Goal: Navigation & Orientation: Understand site structure

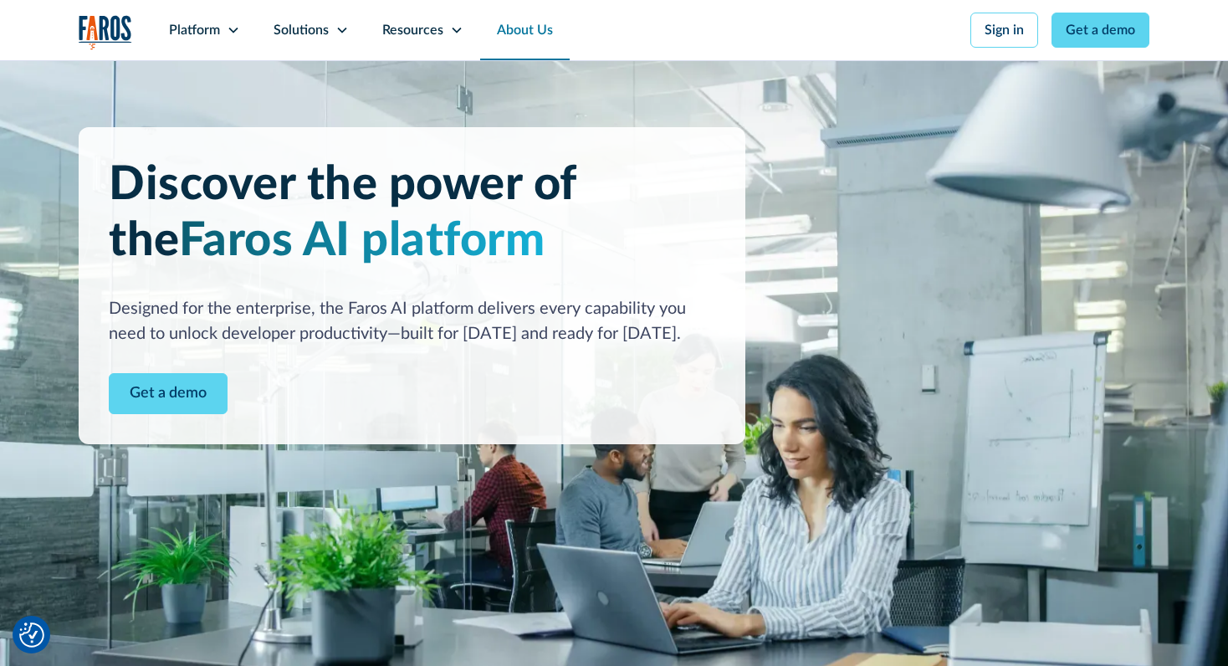
click at [524, 39] on link "About Us" at bounding box center [524, 30] width 89 height 60
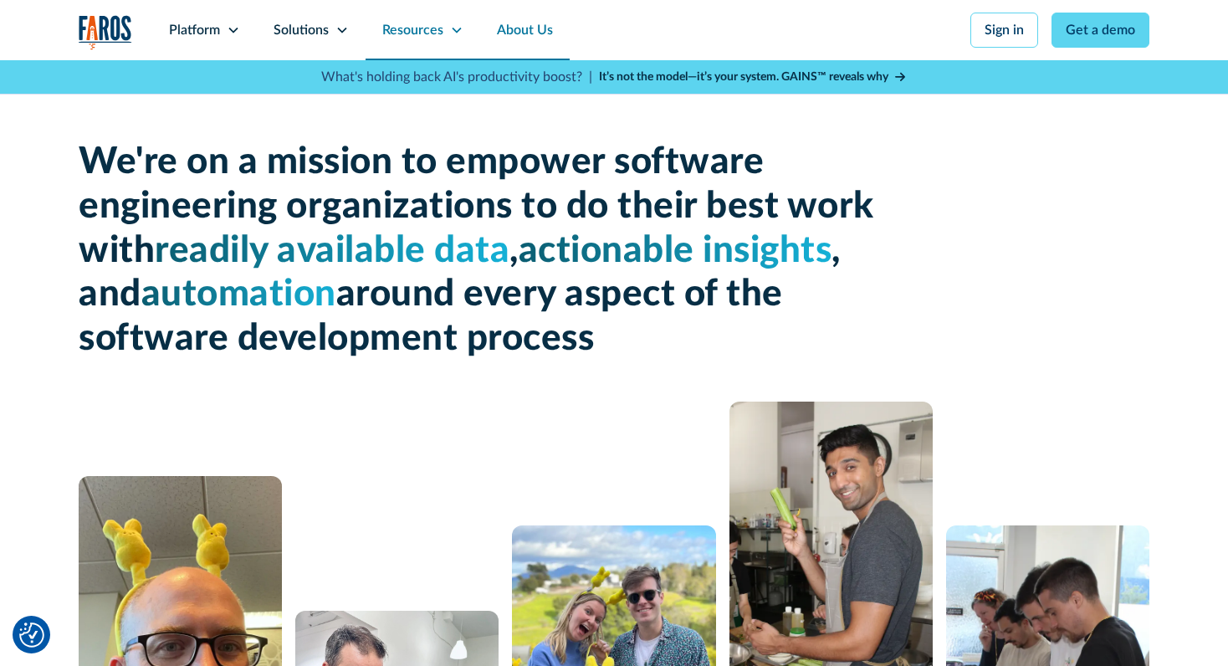
click at [406, 44] on div "Resources" at bounding box center [422, 30] width 115 height 60
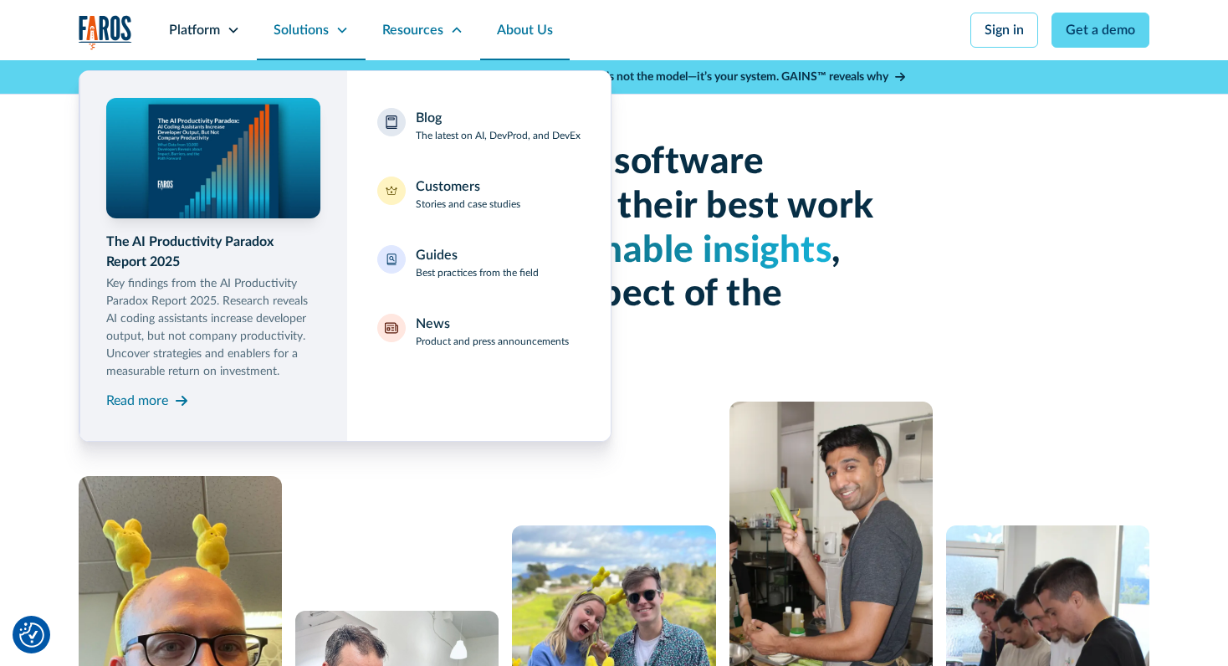
click at [330, 35] on div "Solutions" at bounding box center [311, 30] width 109 height 60
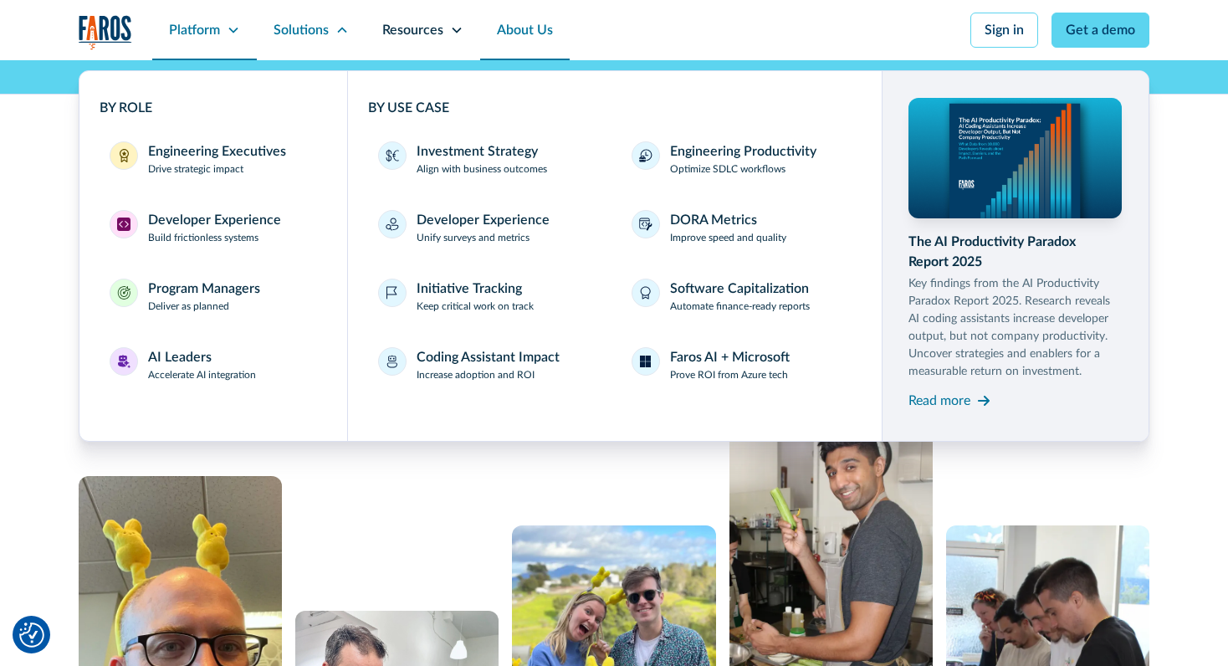
click at [234, 33] on icon at bounding box center [233, 29] width 13 height 13
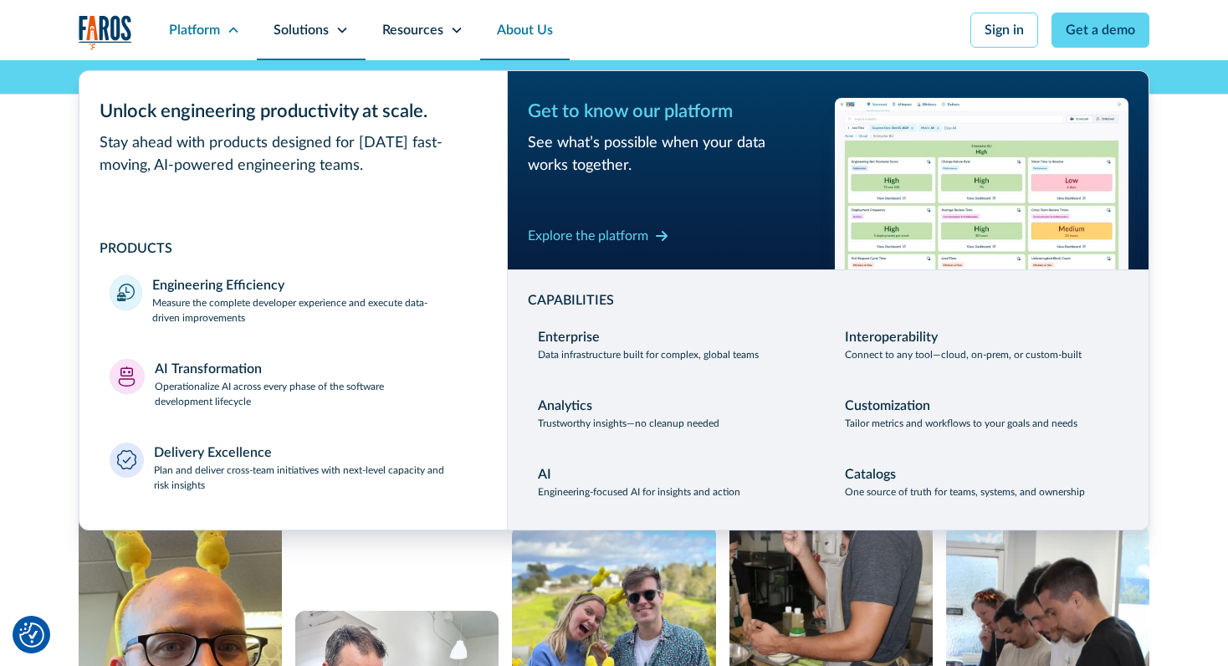
click at [324, 39] on div "Solutions" at bounding box center [300, 30] width 55 height 20
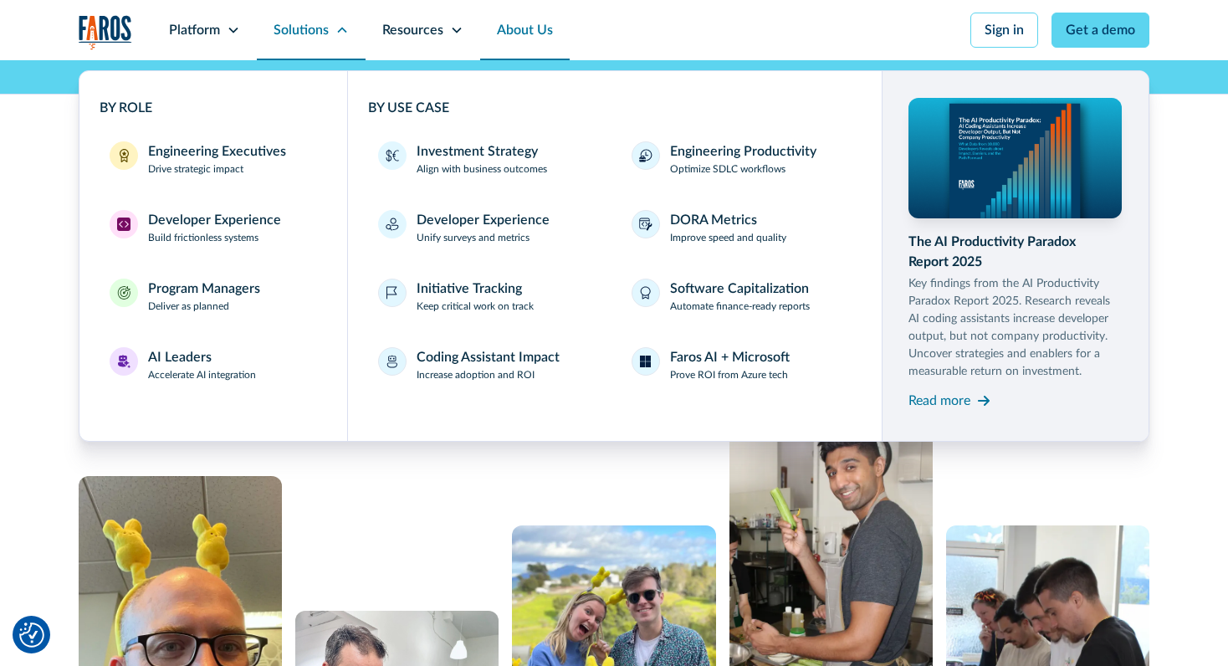
click at [324, 28] on div "Solutions" at bounding box center [300, 30] width 55 height 20
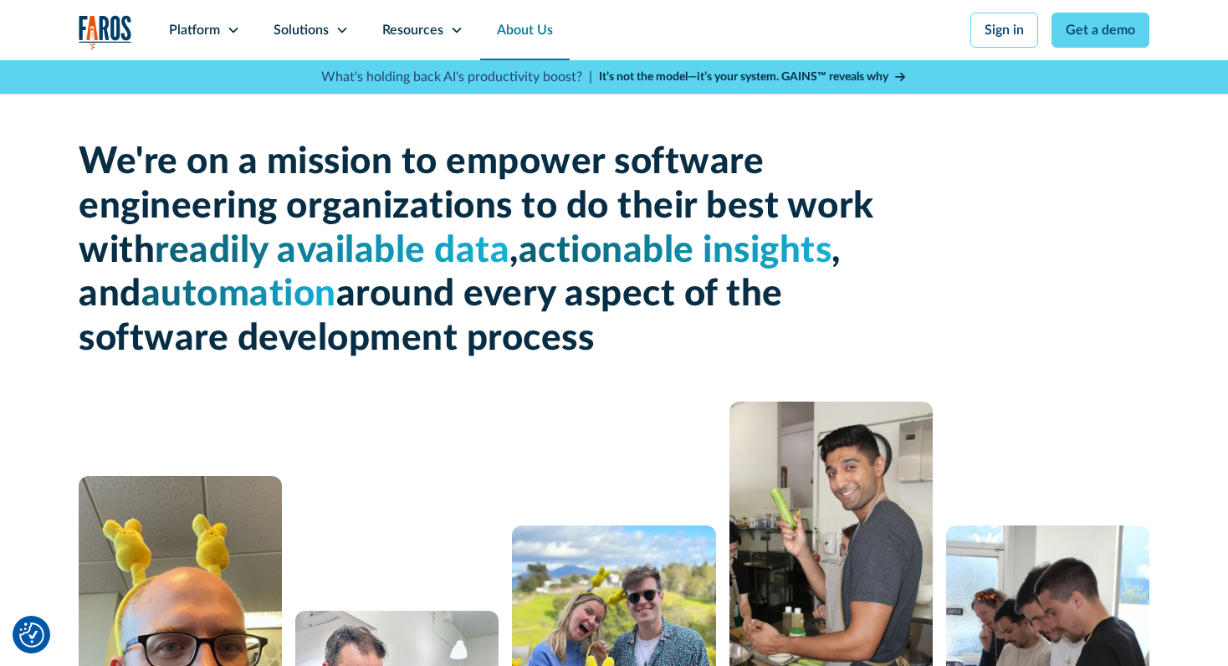
click at [532, 28] on link "About Us" at bounding box center [524, 30] width 89 height 60
click at [317, 31] on div "Solutions" at bounding box center [300, 30] width 55 height 20
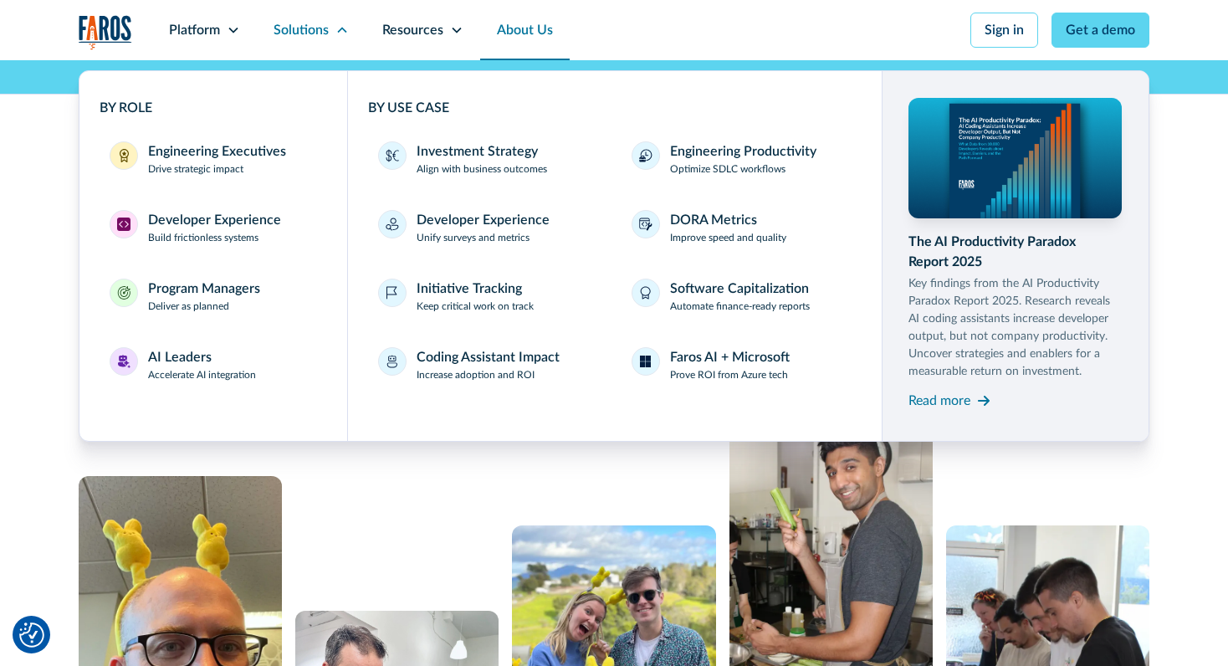
click at [664, 34] on nav "Platform Unlock engineering productivity at scale. Stay ahead with products des…" at bounding box center [650, 30] width 997 height 60
